Goal: Task Accomplishment & Management: Complete application form

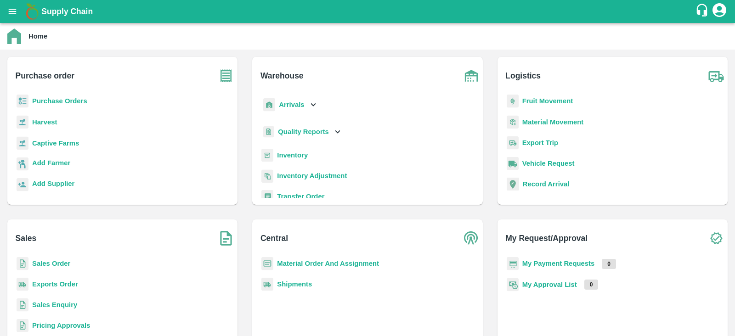
drag, startPoint x: 0, startPoint y: 0, endPoint x: 71, endPoint y: 102, distance: 124.1
click at [71, 102] on b "Purchase Orders" at bounding box center [59, 100] width 55 height 7
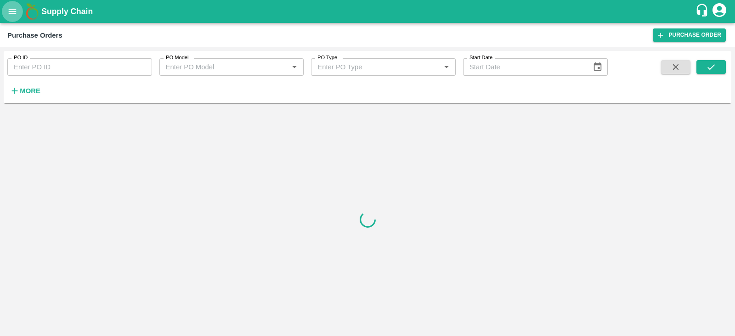
click at [14, 13] on icon "open drawer" at bounding box center [13, 11] width 8 height 5
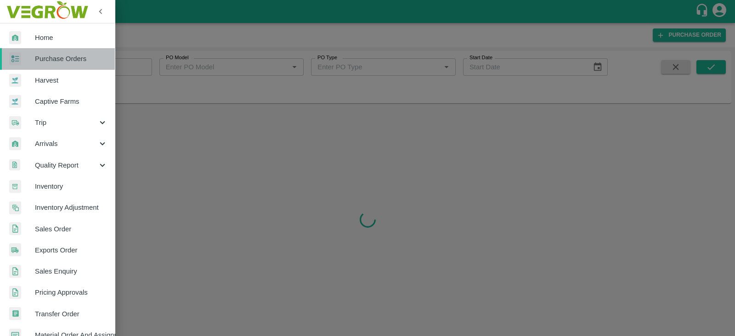
click at [60, 54] on span "Purchase Orders" at bounding box center [71, 59] width 73 height 10
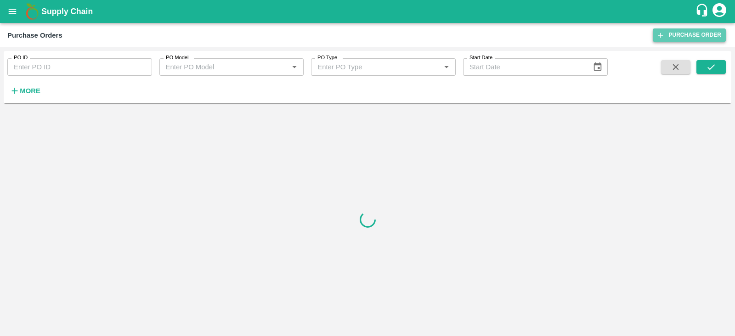
click at [696, 31] on link "Purchase Order" at bounding box center [689, 34] width 73 height 13
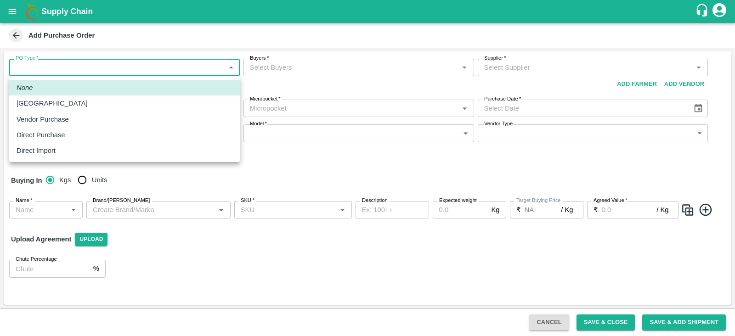
click at [231, 66] on body "Supply Chain Add Purchase Order PO Type   * ​ PO Type Buyers   * Buyers   * Sup…" at bounding box center [367, 168] width 735 height 336
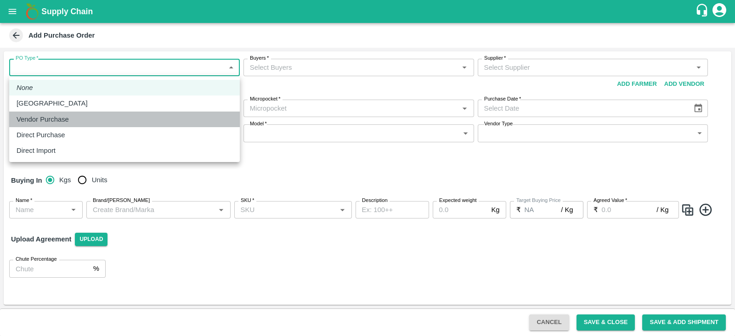
click at [49, 114] on li "Vendor Purchase" at bounding box center [124, 120] width 231 height 16
type input "2"
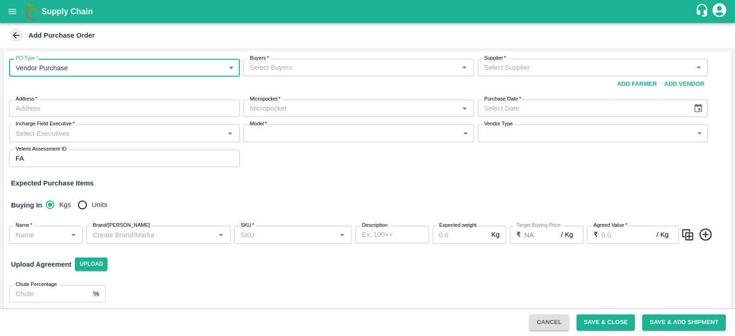
click at [312, 65] on input "Buyers   *" at bounding box center [351, 68] width 210 height 12
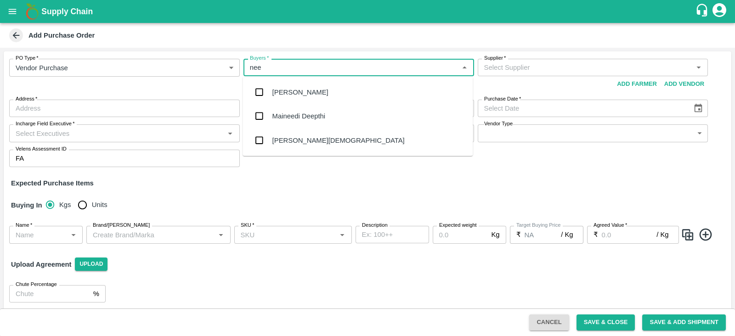
type input "neet"
click at [259, 116] on input "checkbox" at bounding box center [259, 116] width 18 height 18
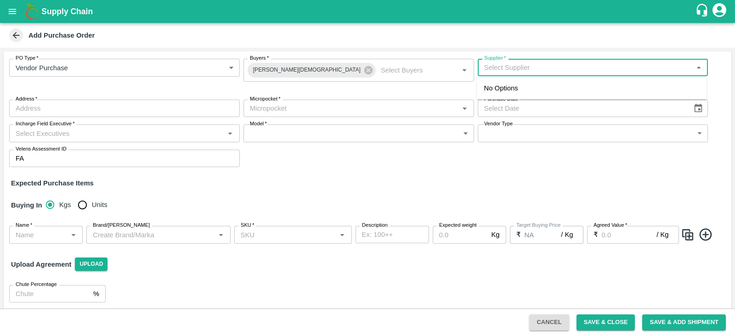
click at [534, 66] on input "Supplier   *" at bounding box center [586, 68] width 210 height 12
click at [513, 91] on div "BHUMI GABA-, -8448576070(Supplier)" at bounding box center [550, 88] width 132 height 10
type input "BHUMI GABA-, -8448576070(Supplier)"
type input ", , ,"
type input "BHUMI GABA-, -8448576070(Supplier)"
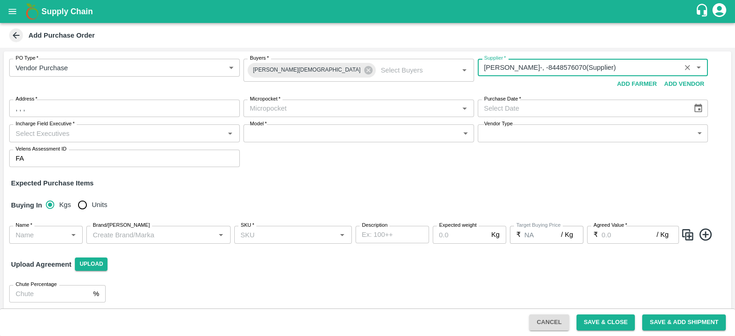
click at [555, 175] on div "PO Type   * Vendor Purchase 2 PO Type Buyers   * Neeti Jain Buyers   * Supplier…" at bounding box center [368, 180] width 728 height 259
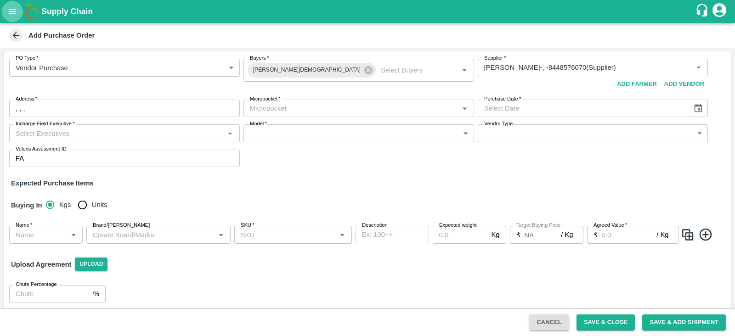
click at [16, 12] on icon "open drawer" at bounding box center [12, 11] width 10 height 10
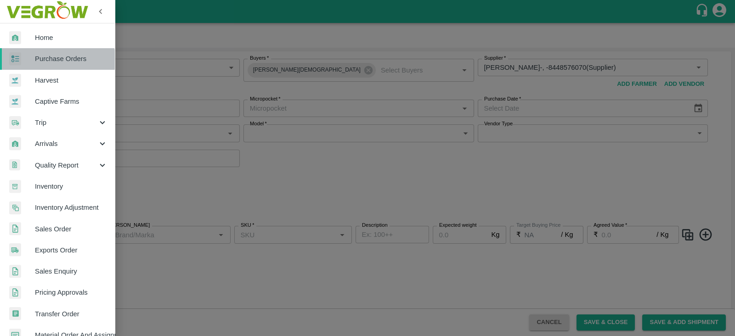
click at [57, 61] on span "Purchase Orders" at bounding box center [71, 59] width 73 height 10
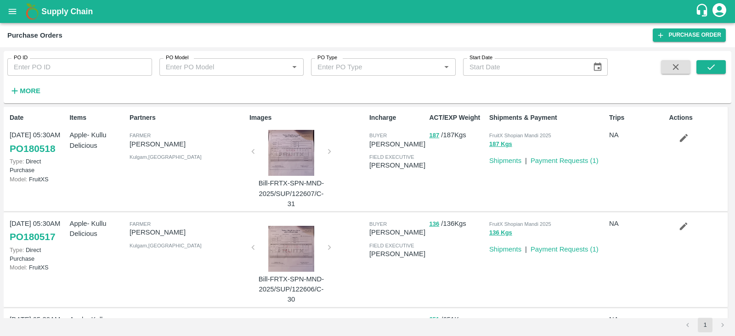
click at [162, 37] on div "Purchase Orders" at bounding box center [330, 35] width 646 height 12
click at [9, 9] on icon "open drawer" at bounding box center [13, 11] width 8 height 5
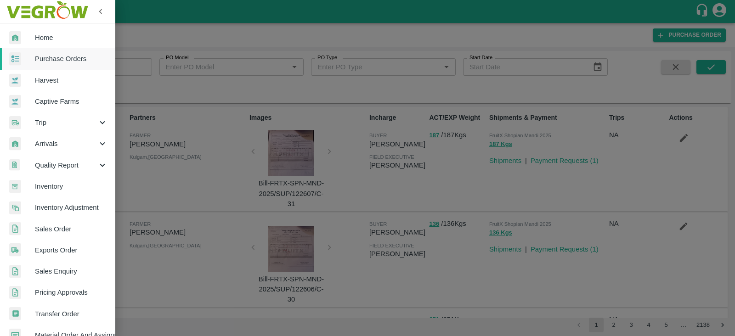
click at [58, 57] on span "Purchase Orders" at bounding box center [71, 59] width 73 height 10
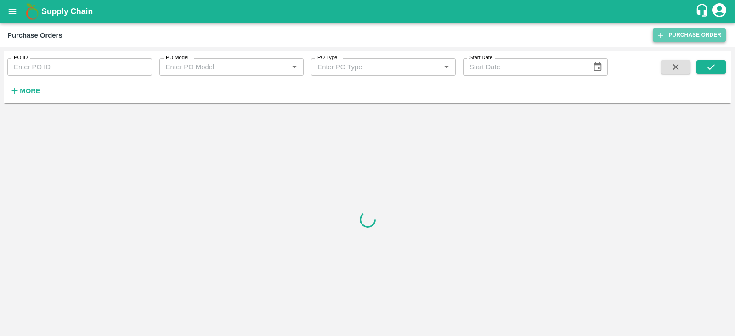
click at [687, 31] on link "Purchase Order" at bounding box center [689, 34] width 73 height 13
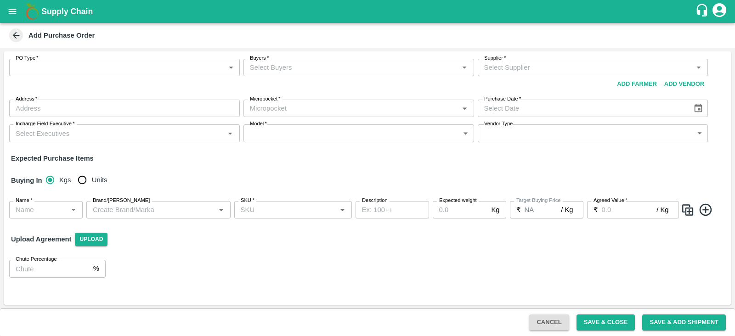
click at [183, 77] on div "PO Type   * ​ PO Type" at bounding box center [124, 76] width 231 height 34
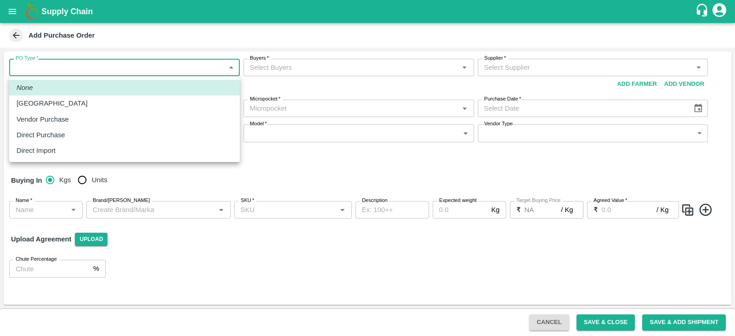
click at [177, 71] on body "Supply Chain Add Purchase Order PO Type   * ​ PO Type Buyers   * Buyers   * Sup…" at bounding box center [367, 168] width 735 height 336
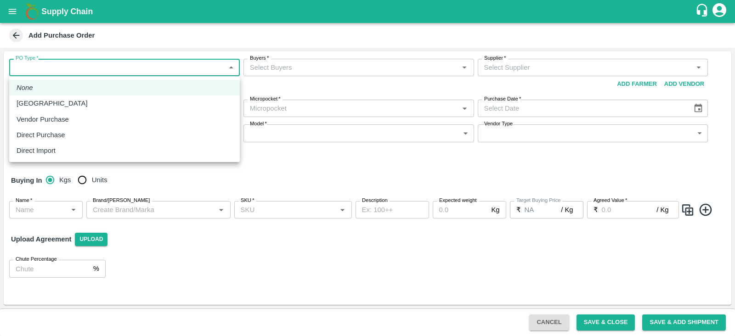
click at [214, 36] on div at bounding box center [367, 168] width 735 height 336
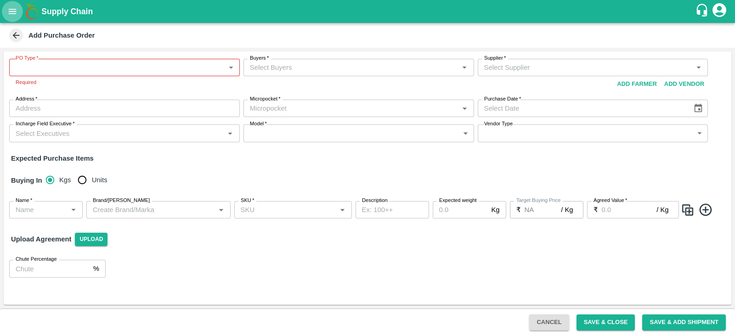
click at [17, 10] on button "open drawer" at bounding box center [12, 11] width 21 height 21
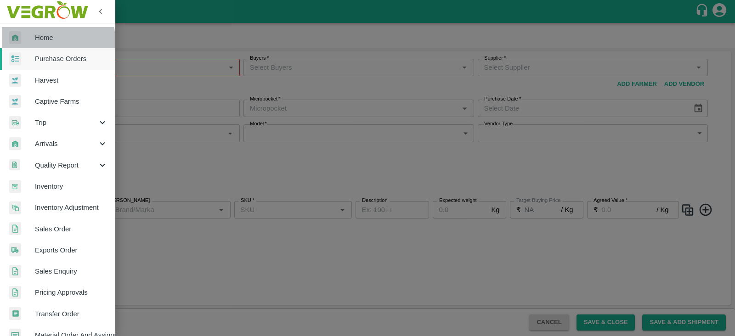
click at [51, 42] on span "Home" at bounding box center [71, 38] width 73 height 10
